Goal: Register for event/course

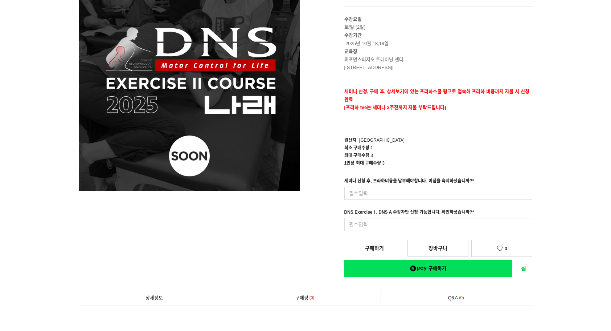
scroll to position [181, 0]
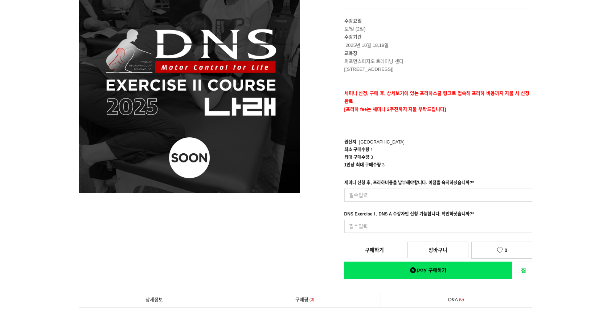
scroll to position [36, 0]
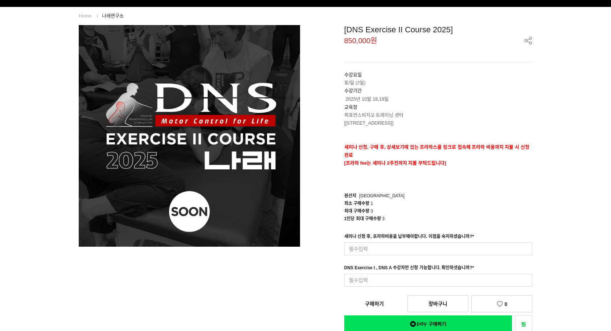
click at [508, 161] on p "[프라하 fee는 세미나 2주전까지 지불 부탁드립니다]" at bounding box center [438, 163] width 188 height 8
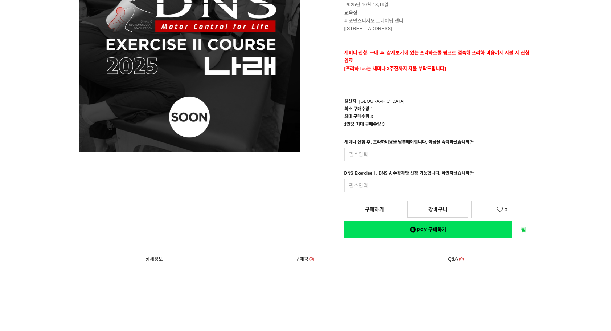
scroll to position [181, 0]
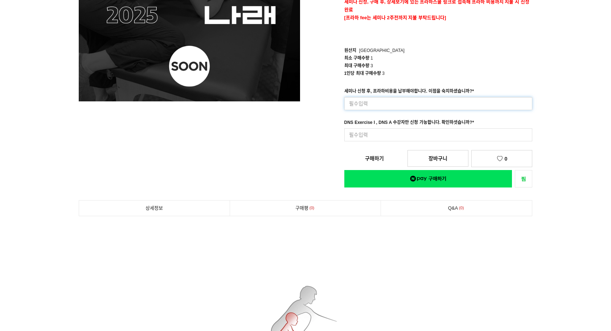
click at [412, 101] on input at bounding box center [438, 103] width 188 height 13
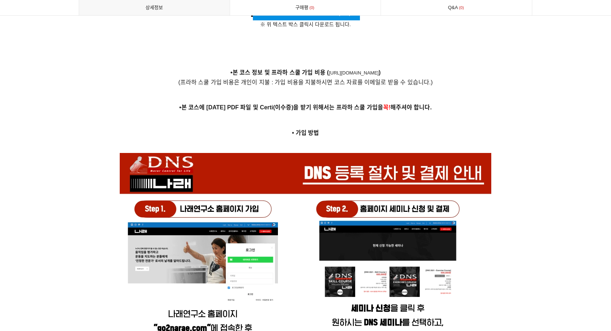
scroll to position [2515, 0]
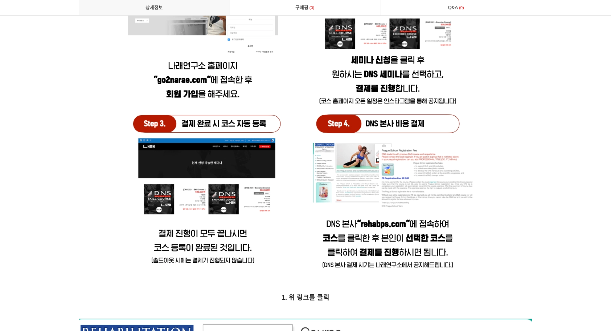
scroll to position [2805, 0]
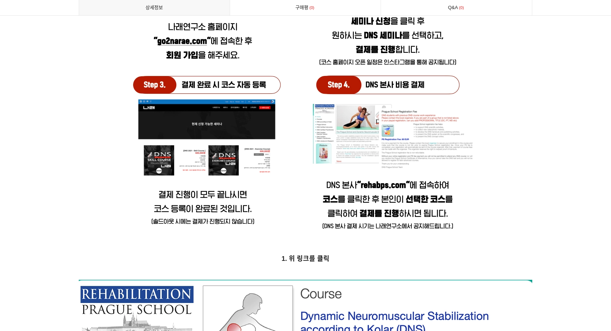
click at [388, 79] on img at bounding box center [306, 52] width 372 height 372
click at [314, 253] on p "1. 위 링크를 클릭" at bounding box center [306, 258] width 454 height 11
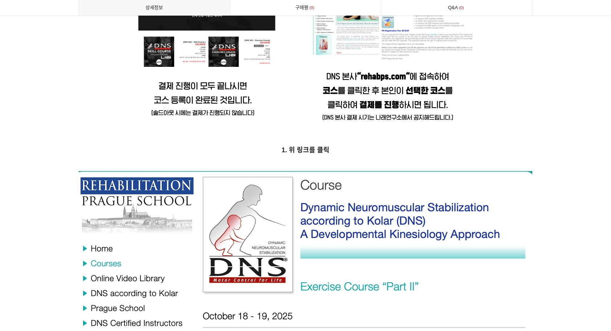
scroll to position [2950, 0]
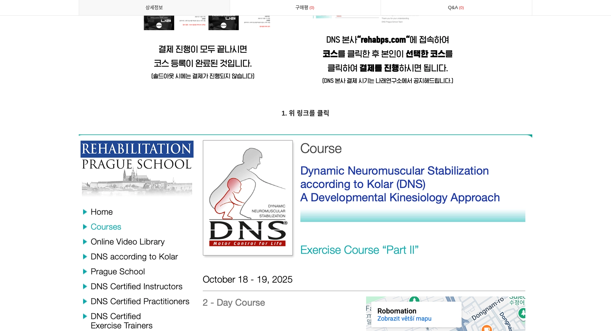
click at [278, 181] on img at bounding box center [306, 320] width 454 height 372
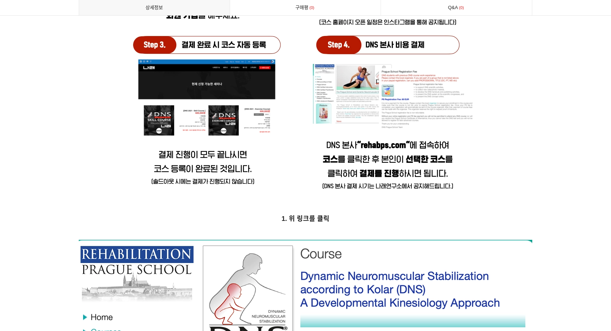
scroll to position [2805, 0]
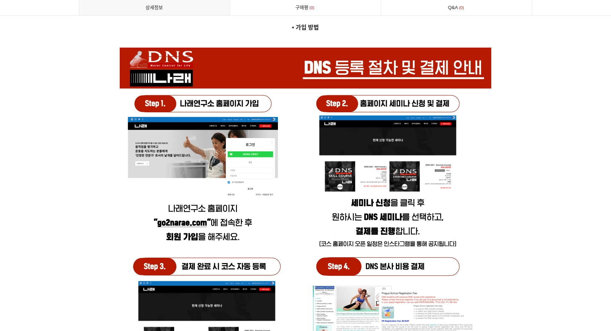
scroll to position [2478, 0]
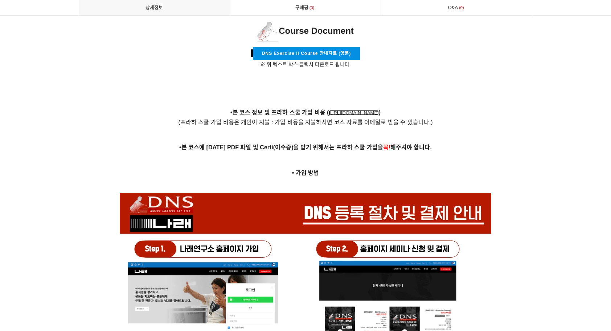
click at [329, 110] on link "[URL][DOMAIN_NAME]" at bounding box center [354, 112] width 50 height 5
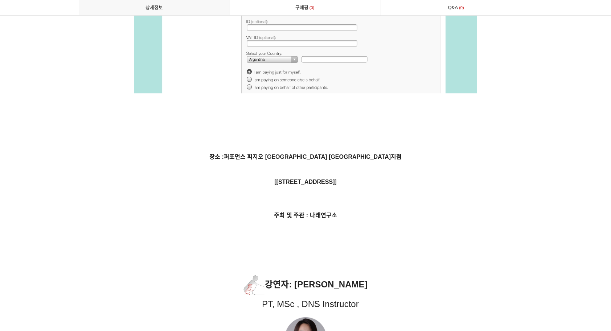
scroll to position [3967, 0]
